Goal: Transaction & Acquisition: Purchase product/service

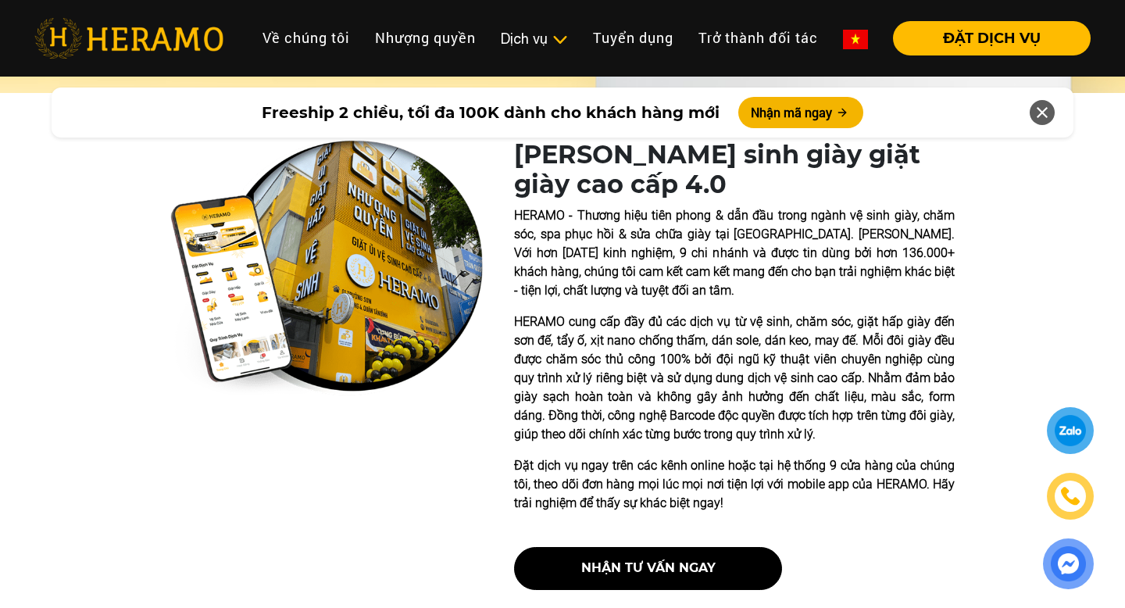
scroll to position [309, 0]
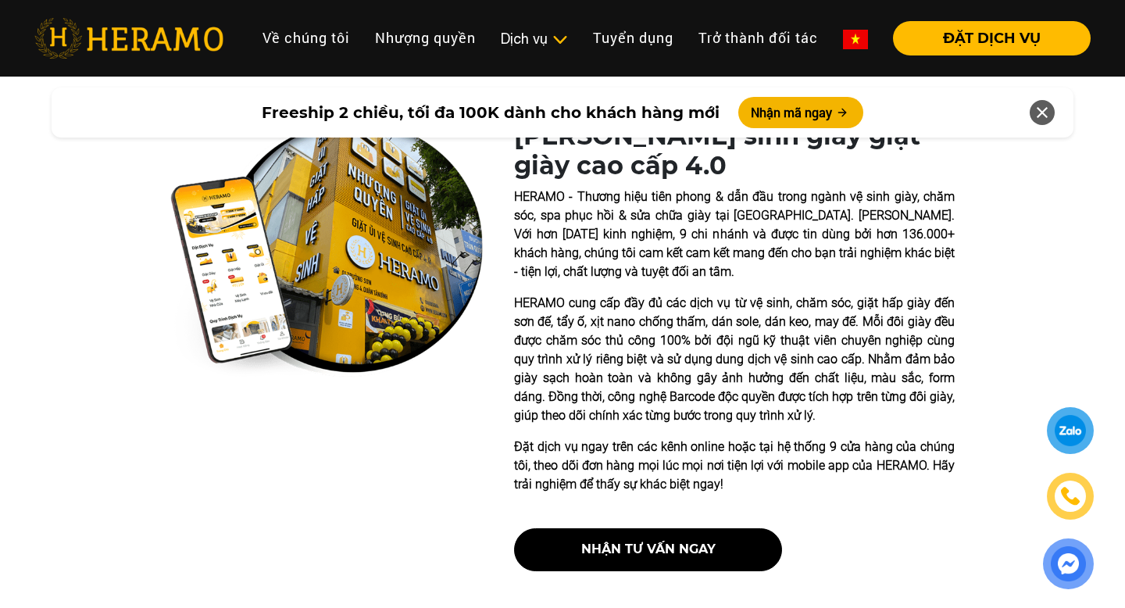
click at [1043, 120] on icon at bounding box center [1042, 112] width 19 height 28
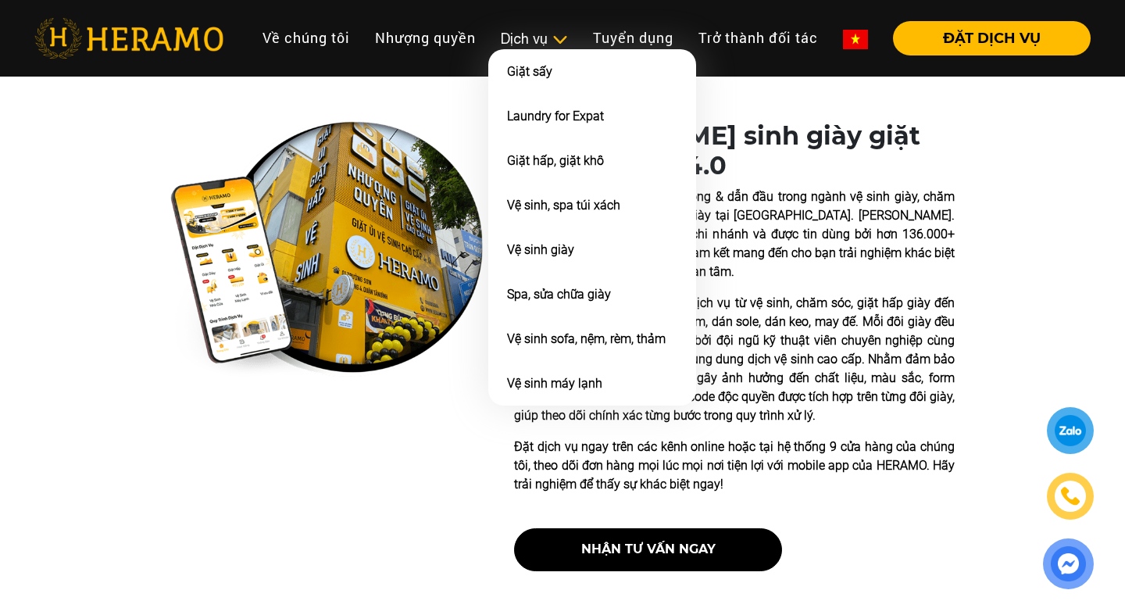
click at [523, 33] on div "Dịch vụ" at bounding box center [534, 38] width 67 height 21
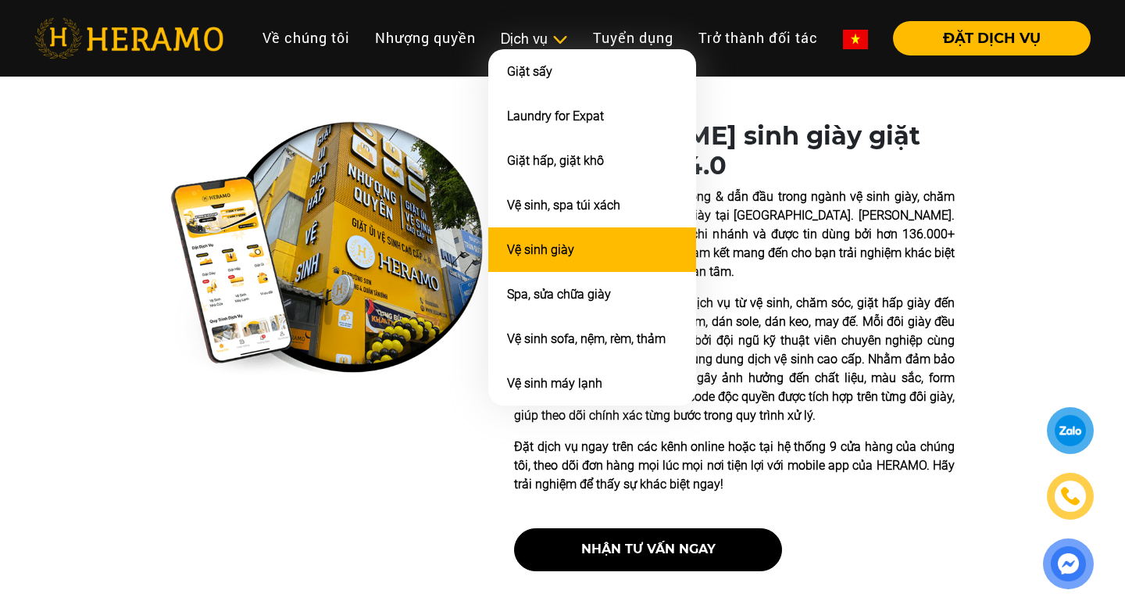
click at [599, 240] on li "Vệ sinh giày" at bounding box center [592, 249] width 208 height 45
click at [553, 245] on link "Vệ sinh giày" at bounding box center [540, 249] width 67 height 15
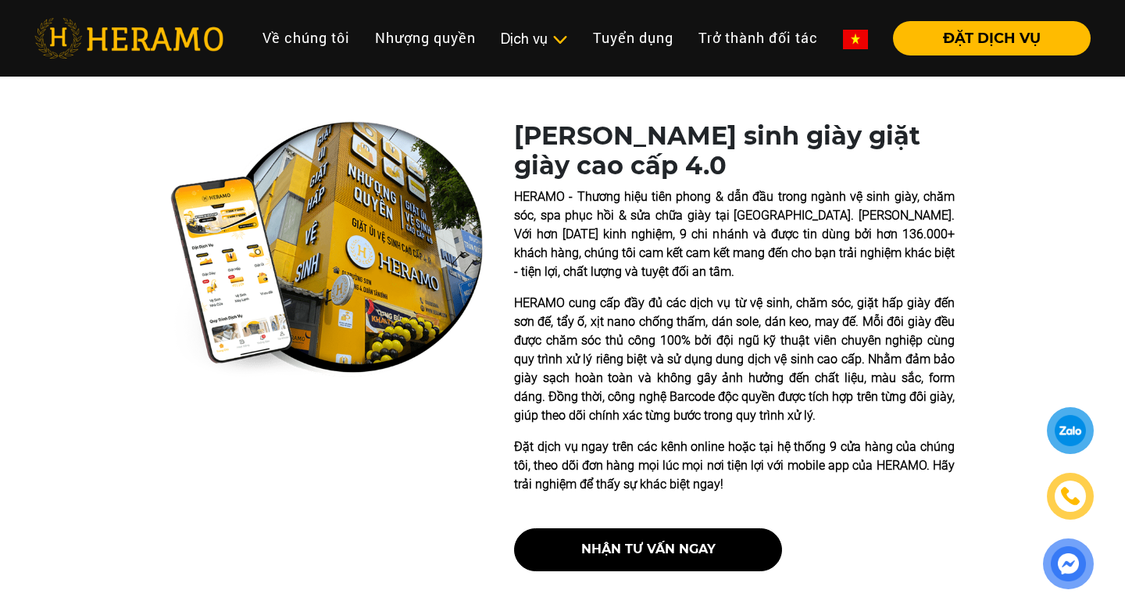
click at [803, 365] on p "HERAMO cung cấp đầy đủ các dịch vụ từ vệ sinh, chăm sóc, giặt hấp giày đến sơn …" at bounding box center [734, 359] width 441 height 131
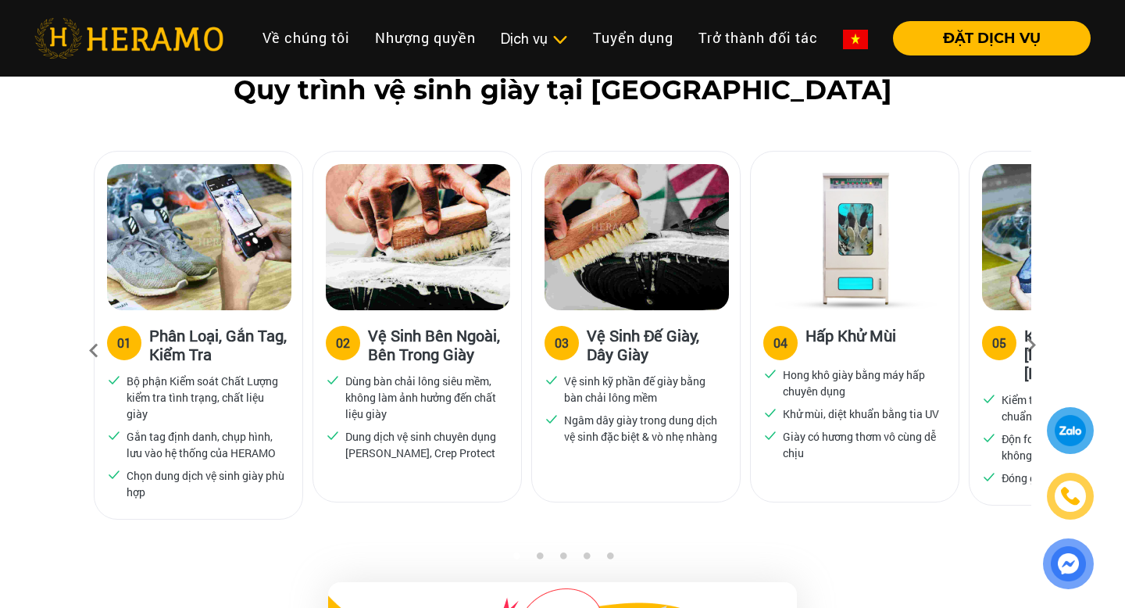
scroll to position [996, 0]
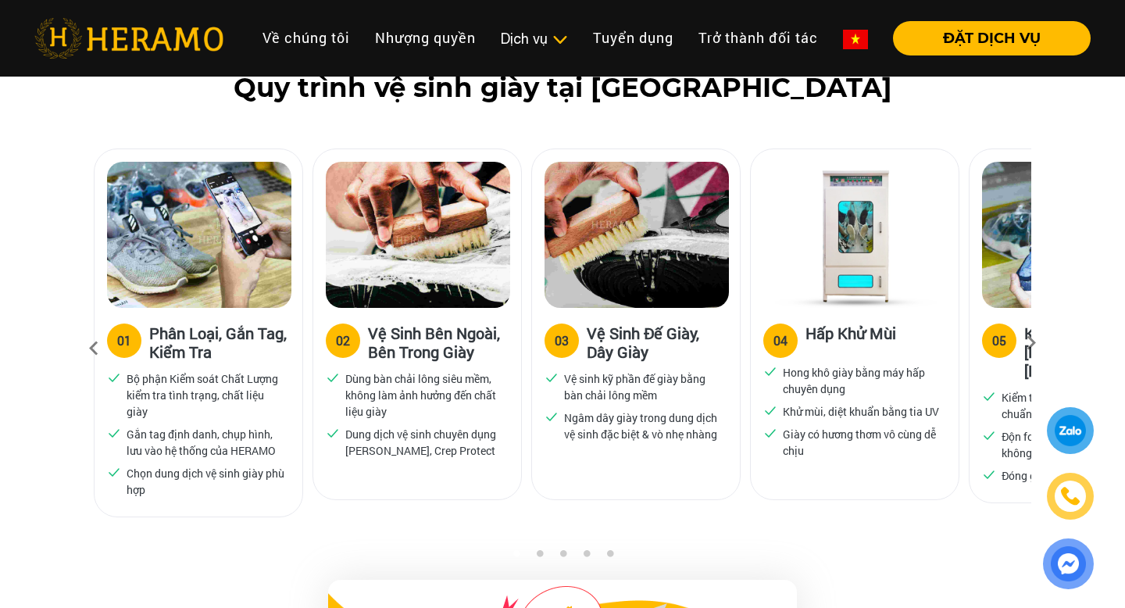
click at [435, 356] on h3 "Vệ Sinh Bên Ngoài, Bên Trong Giày" at bounding box center [438, 343] width 141 height 38
click at [306, 317] on div "01 Phân Loại, Gắn Tag, Kiểm Tra Bộ phận Kiểm soát Chất Lượng kiểm tra tình trạn…" at bounding box center [203, 348] width 219 height 400
click at [329, 345] on label "02" at bounding box center [343, 341] width 34 height 34
click at [329, 343] on label "02" at bounding box center [343, 341] width 34 height 34
click at [334, 343] on label "02" at bounding box center [343, 341] width 34 height 34
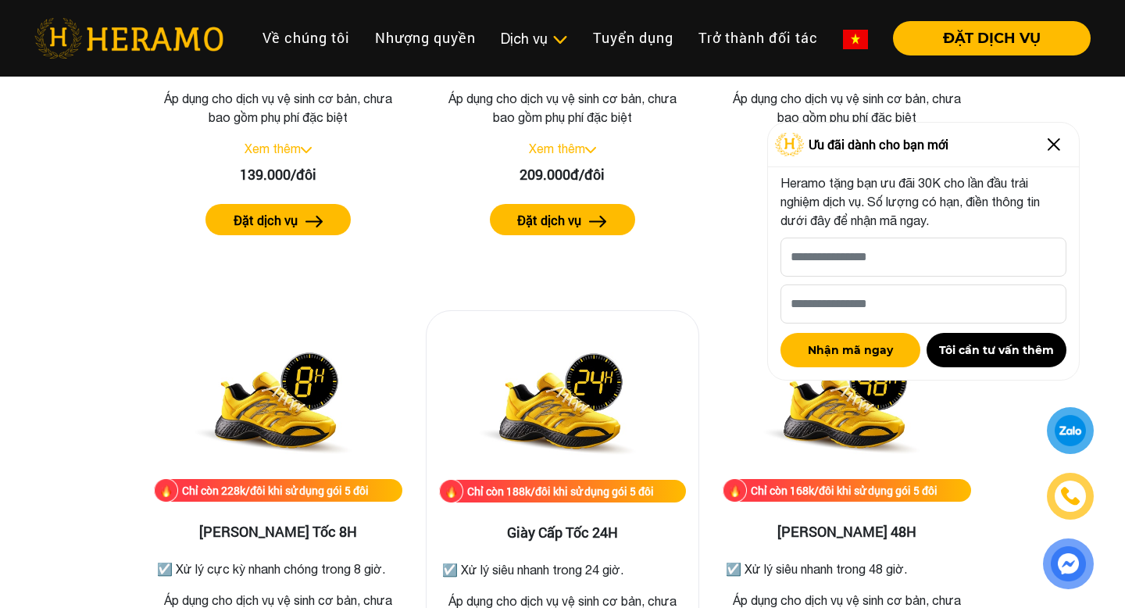
scroll to position [2643, 0]
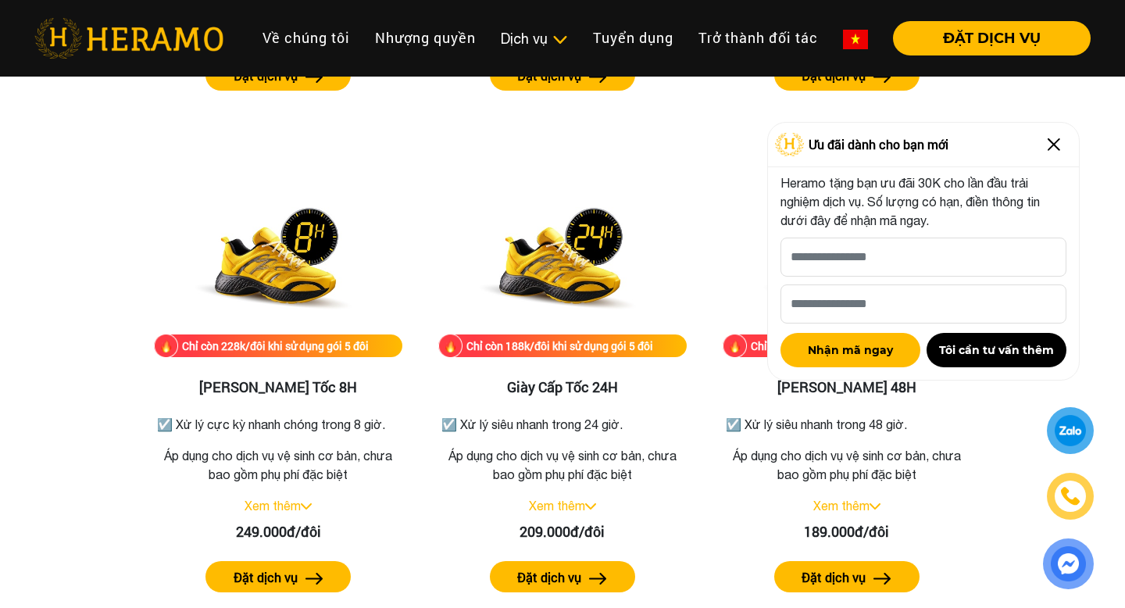
click at [1054, 148] on img at bounding box center [1054, 144] width 25 height 25
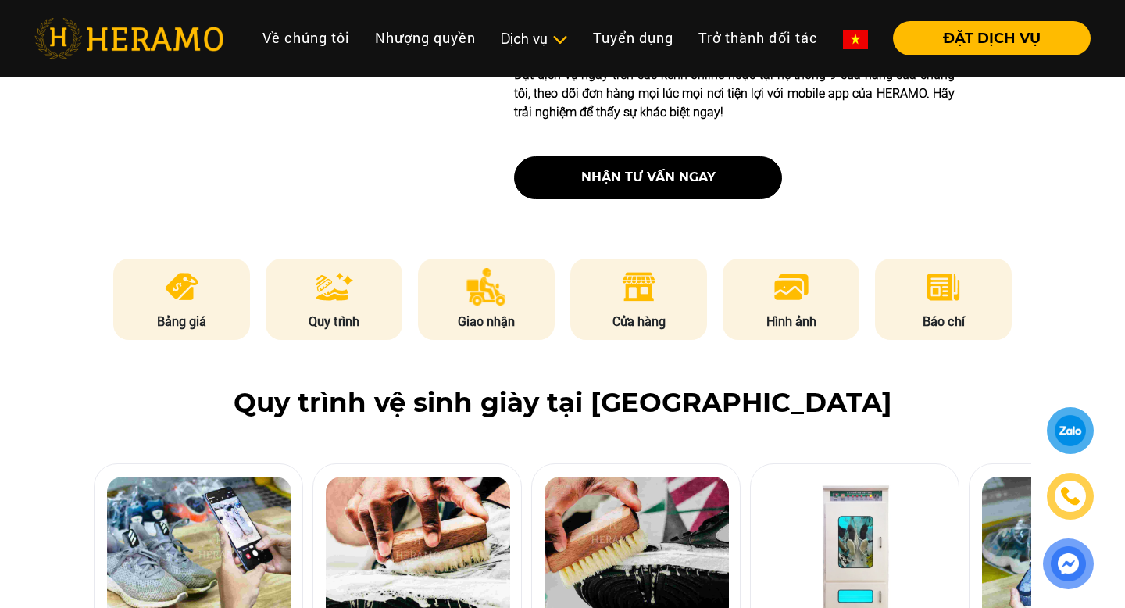
scroll to position [682, 0]
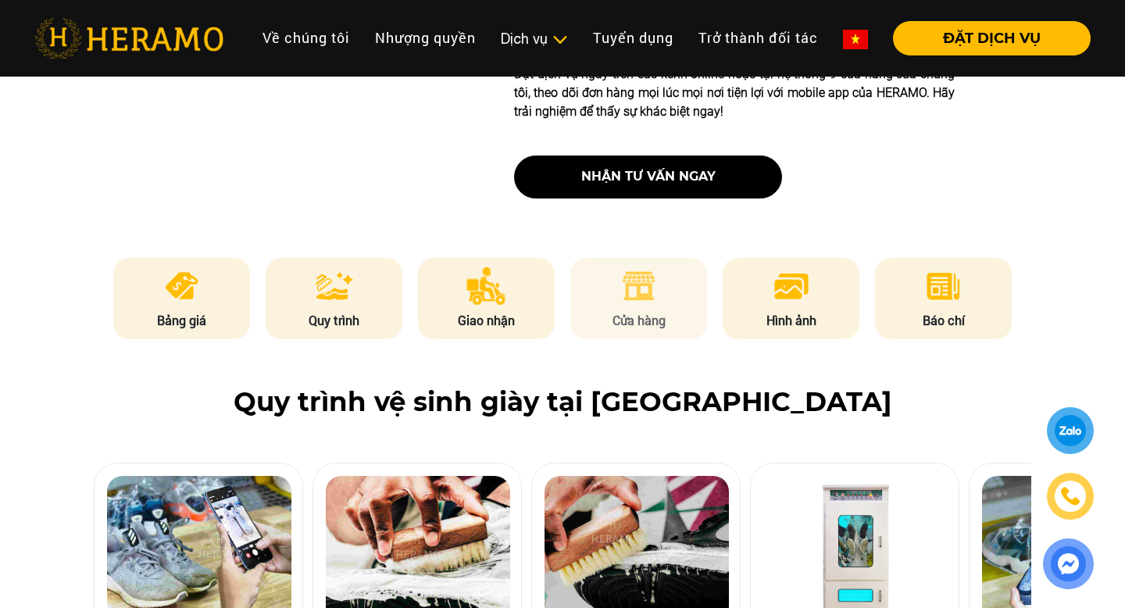
click at [638, 306] on li "Cửa hàng" at bounding box center [640, 298] width 138 height 81
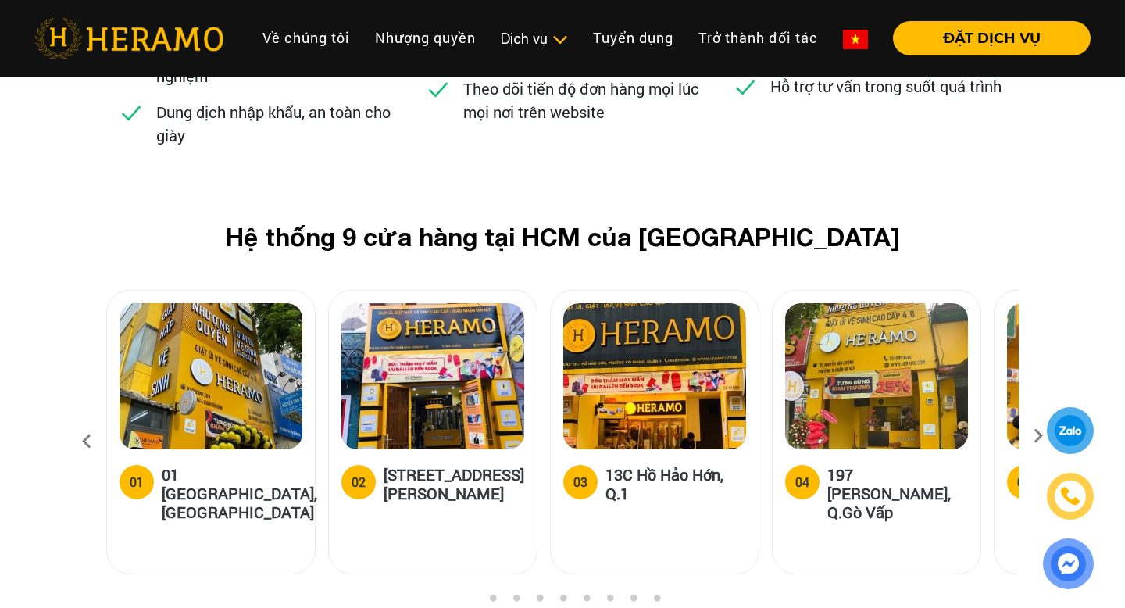
click at [1038, 436] on icon at bounding box center [1039, 441] width 28 height 10
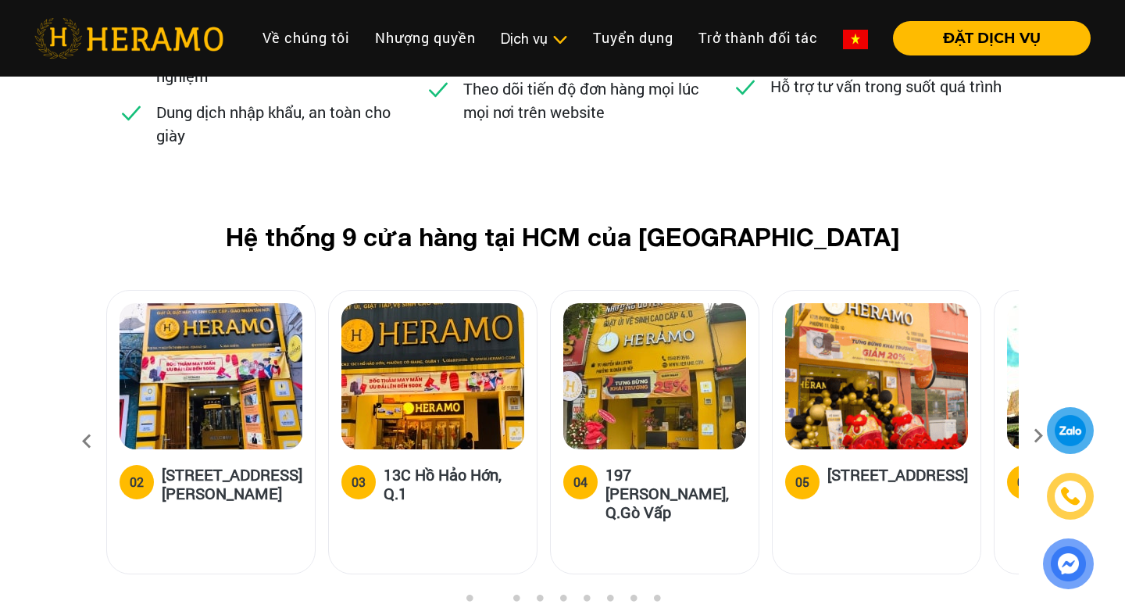
click at [1038, 436] on icon at bounding box center [1039, 441] width 28 height 10
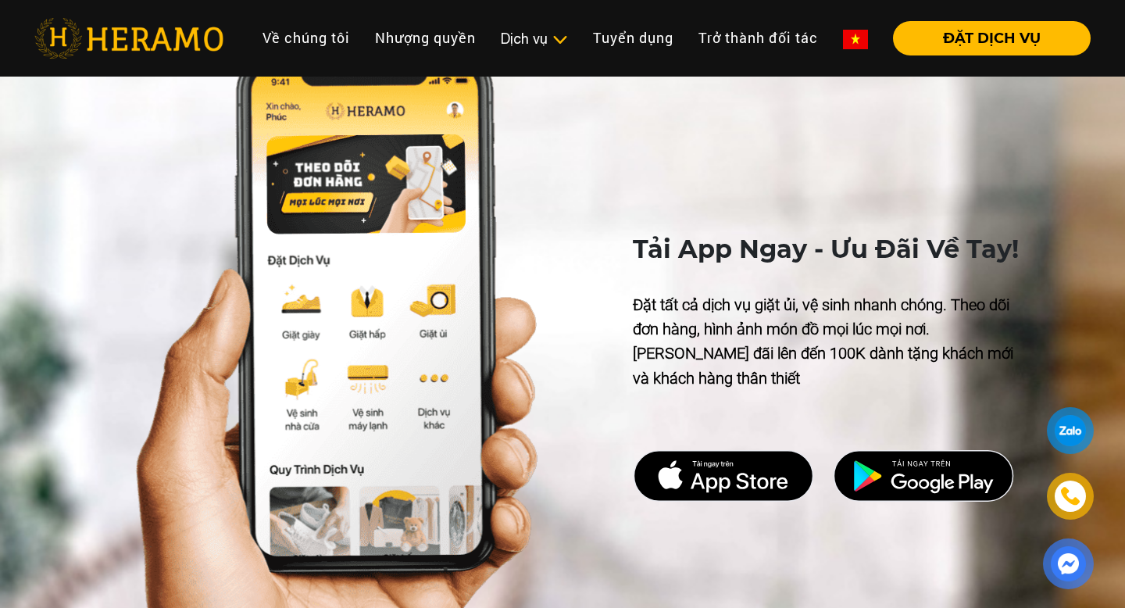
scroll to position [7222, 0]
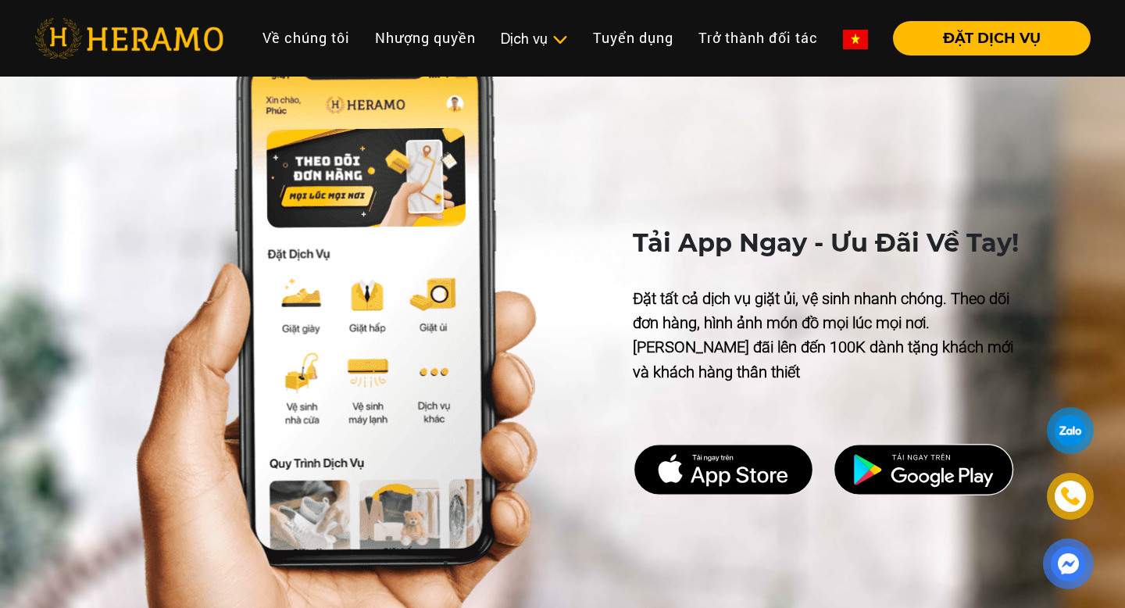
click at [535, 51] on li "Dịch vụ Dịch vụ Giặt sấy Laundry for Expat Giặt hấp, giặt khô Vệ sinh, spa túi …" at bounding box center [534, 38] width 92 height 34
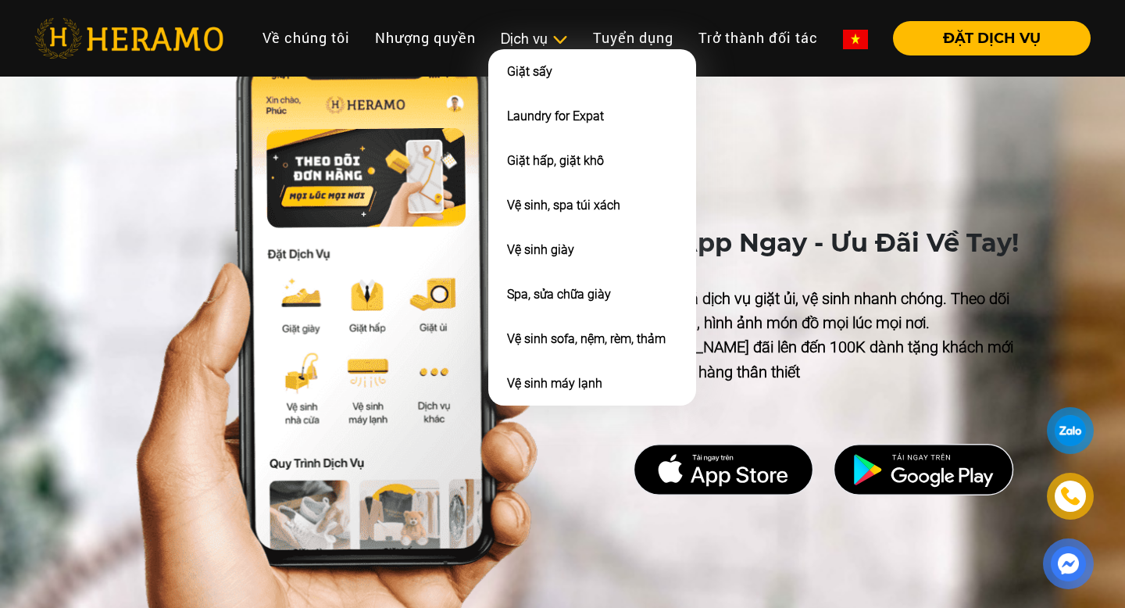
click at [537, 41] on div "Dịch vụ" at bounding box center [534, 38] width 67 height 21
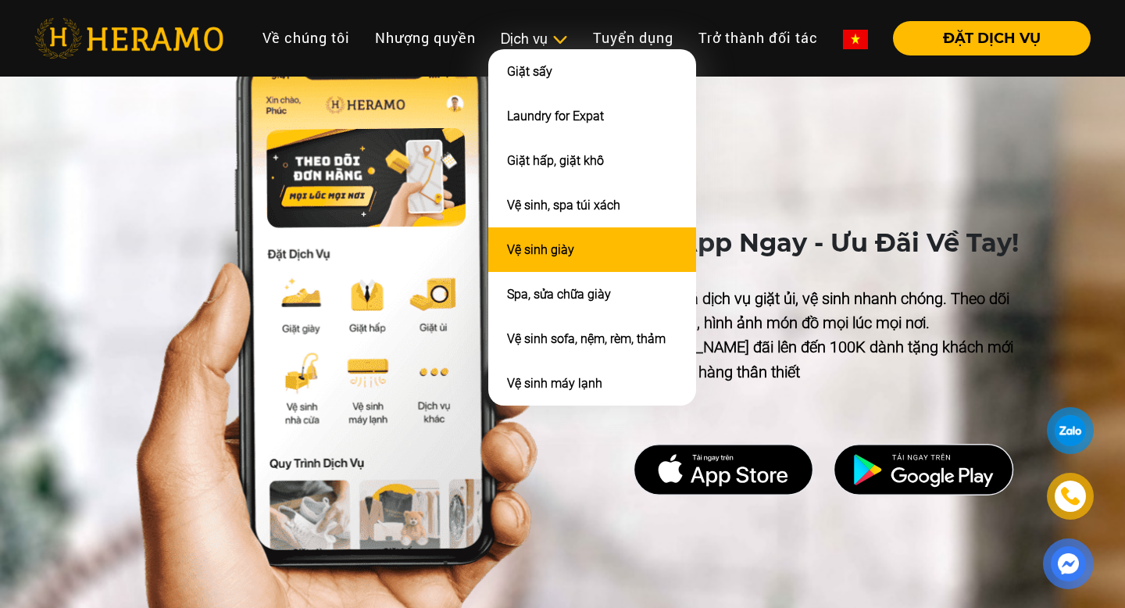
click at [567, 251] on link "Vệ sinh giày" at bounding box center [540, 249] width 67 height 15
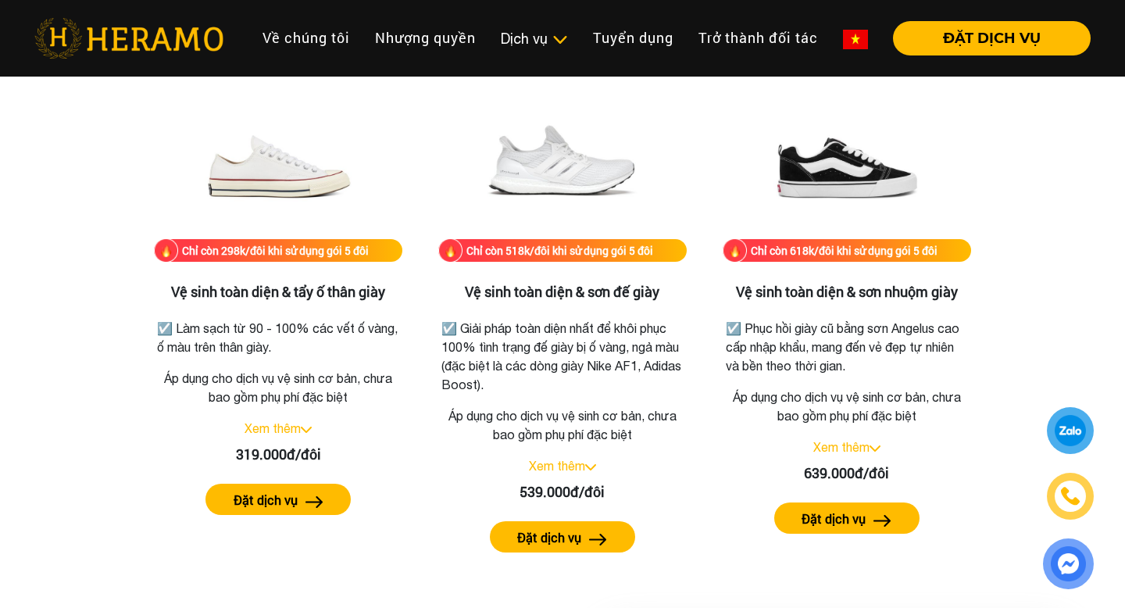
scroll to position [3265, 0]
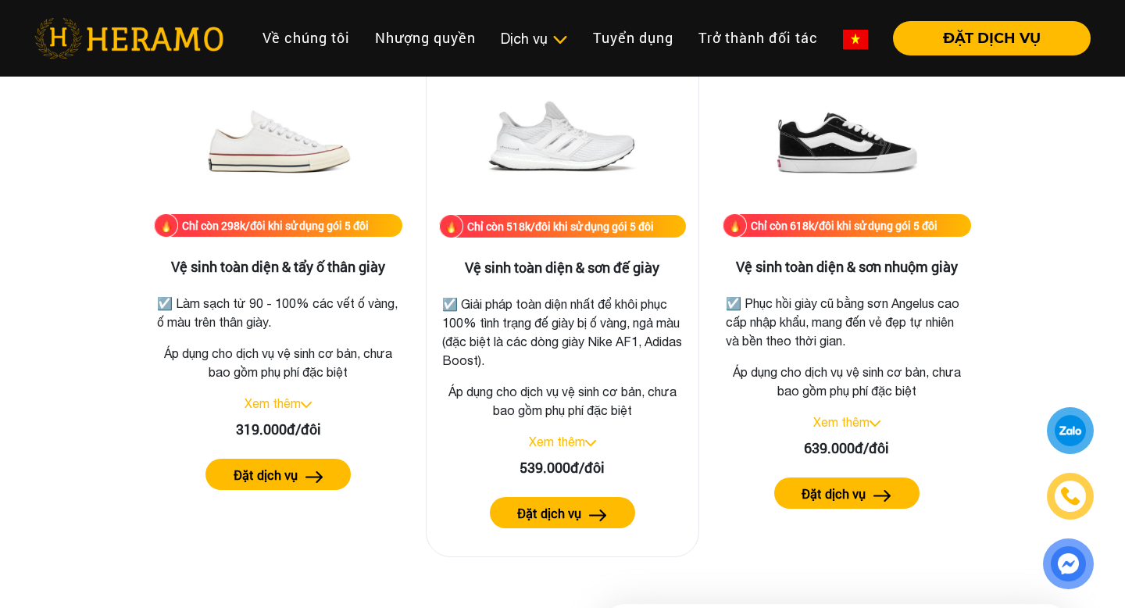
click at [585, 436] on link "Xem thêm" at bounding box center [557, 442] width 56 height 14
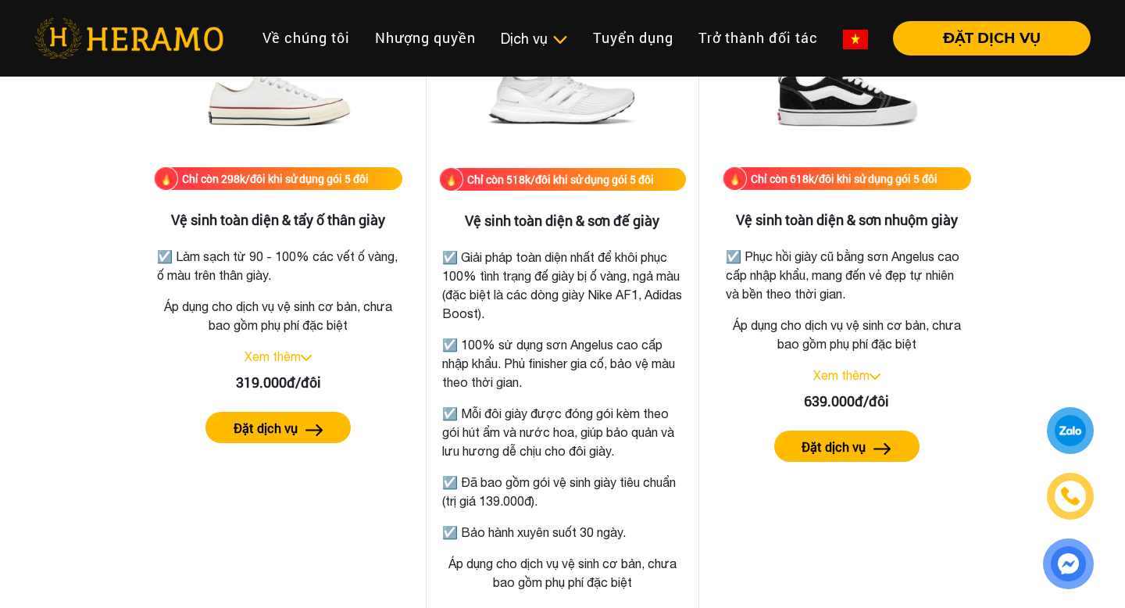
scroll to position [3308, 0]
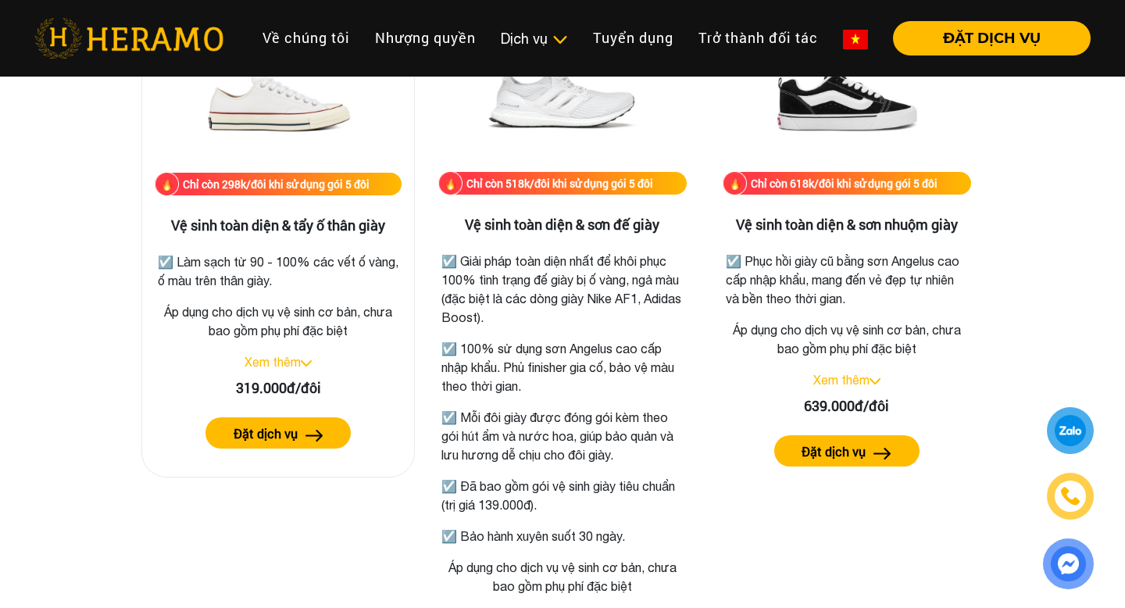
click at [301, 364] on link "Xem thêm" at bounding box center [273, 362] width 56 height 14
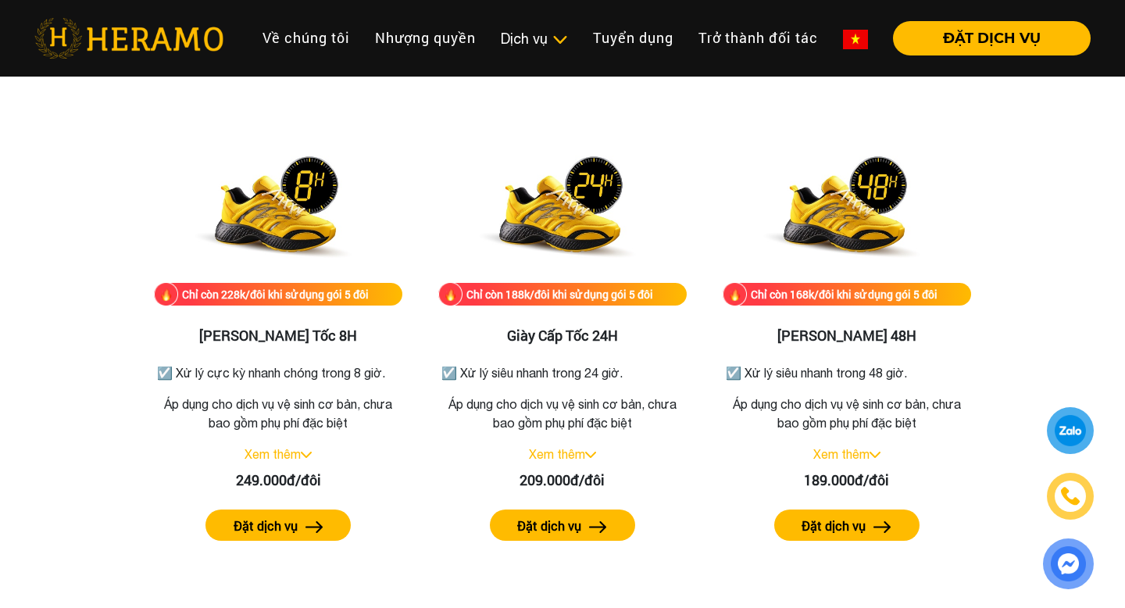
scroll to position [2698, 0]
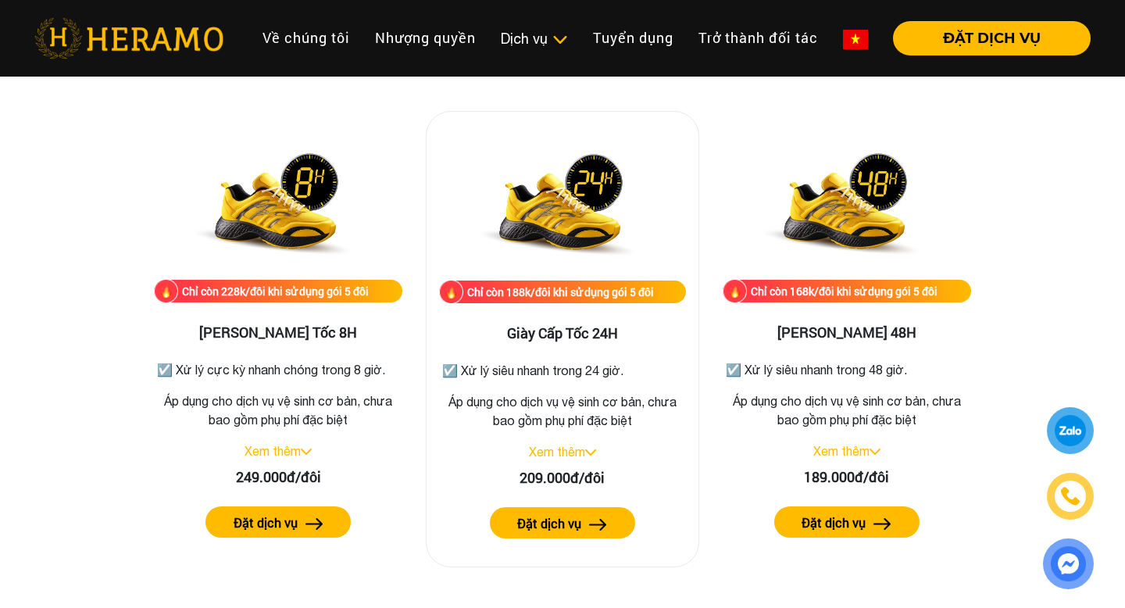
click at [564, 446] on link "Xem thêm" at bounding box center [557, 452] width 56 height 14
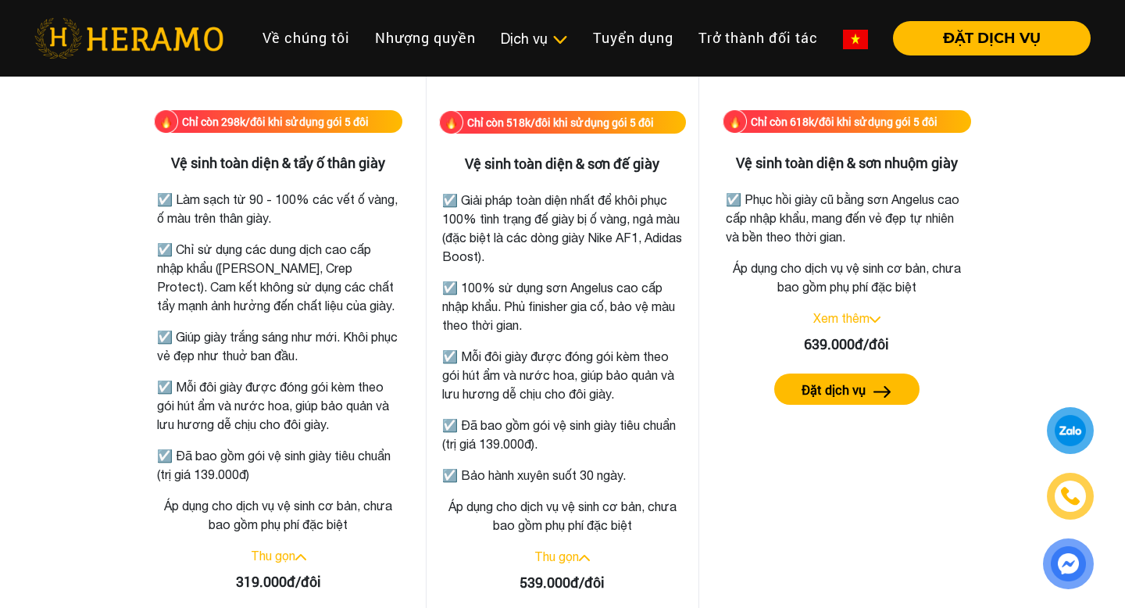
scroll to position [3587, 0]
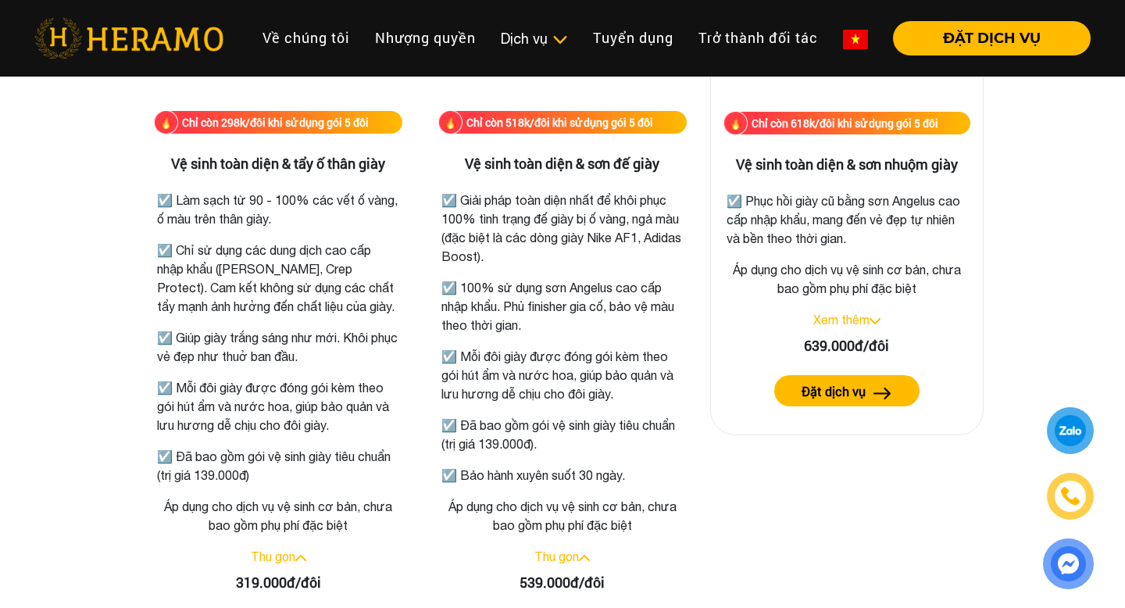
click at [816, 376] on button "Đặt dịch vụ" at bounding box center [847, 390] width 145 height 31
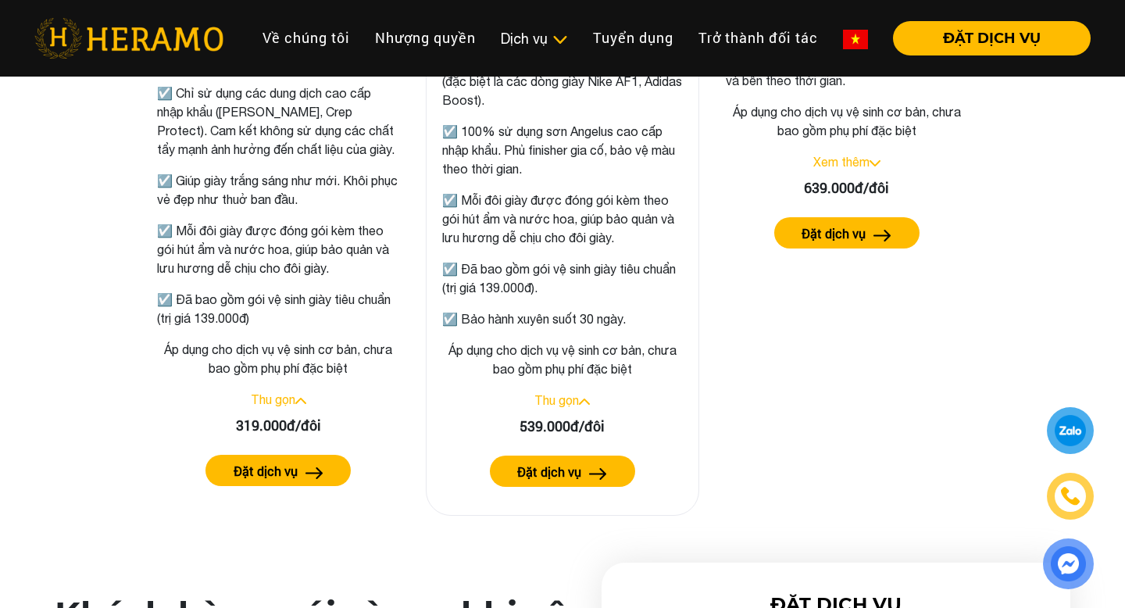
scroll to position [3744, 0]
click at [539, 465] on label "Đặt dịch vụ" at bounding box center [549, 472] width 64 height 19
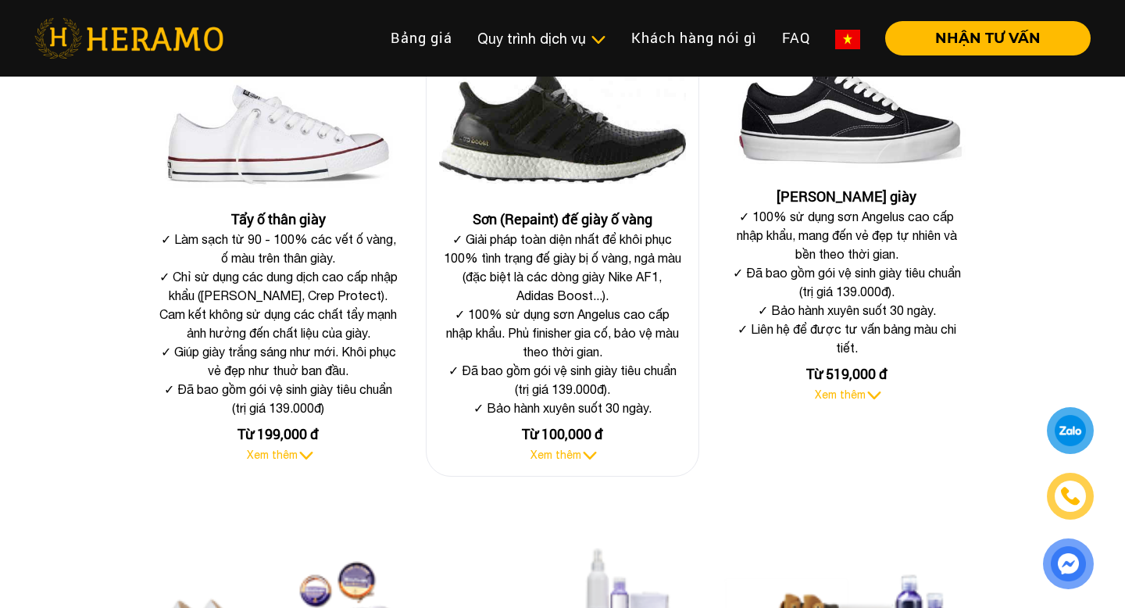
scroll to position [678, 0]
